Goal: Obtain resource: Obtain resource

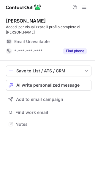
scroll to position [120, 95]
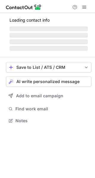
scroll to position [129, 95]
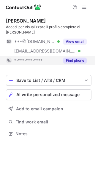
click at [74, 58] on button "Find phone" at bounding box center [74, 60] width 23 height 6
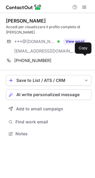
click at [74, 58] on div "+12128426628" at bounding box center [50, 60] width 72 height 5
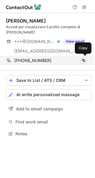
click at [79, 64] on div "+12128426628 Copy" at bounding box center [46, 60] width 81 height 9
